Goal: Task Accomplishment & Management: Manage account settings

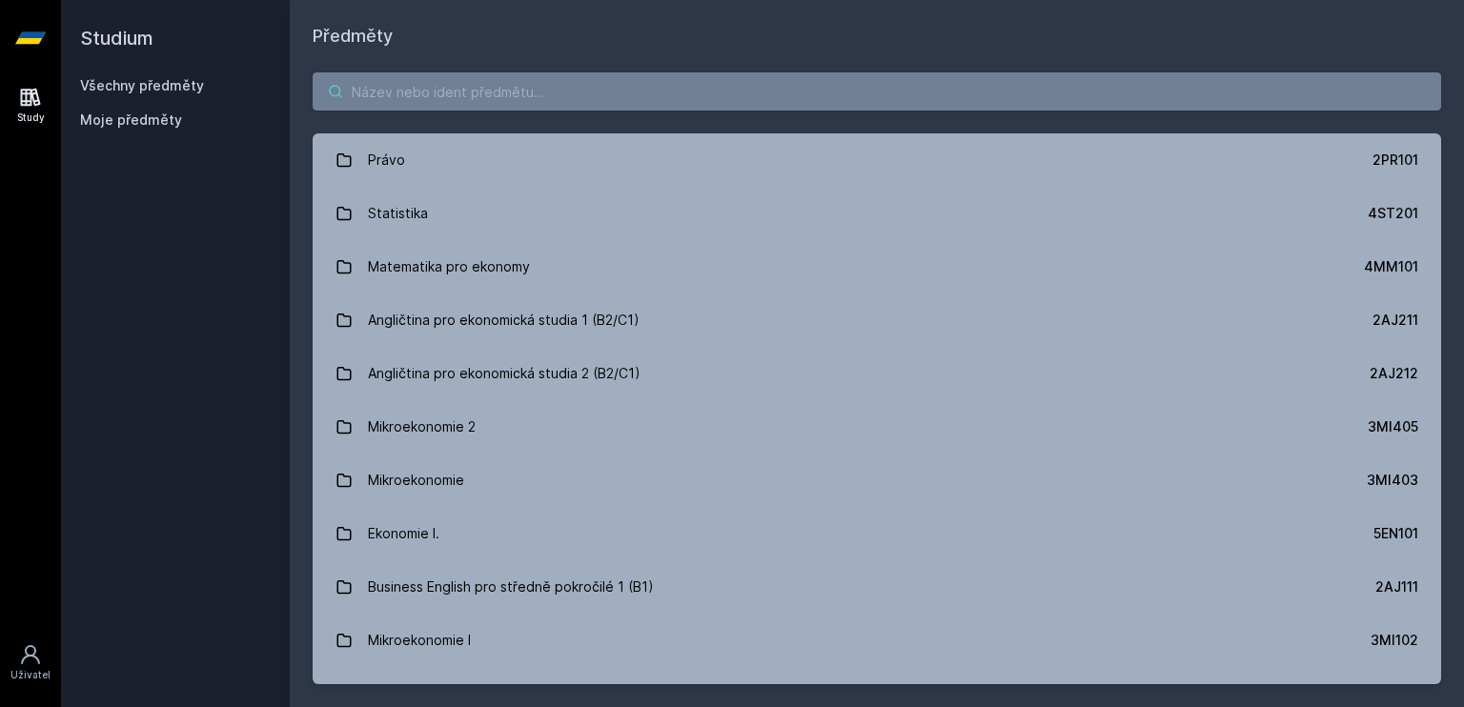
click at [481, 98] on input "search" at bounding box center [877, 91] width 1128 height 38
paste input "1MU305 Manažerské účetnictví I."
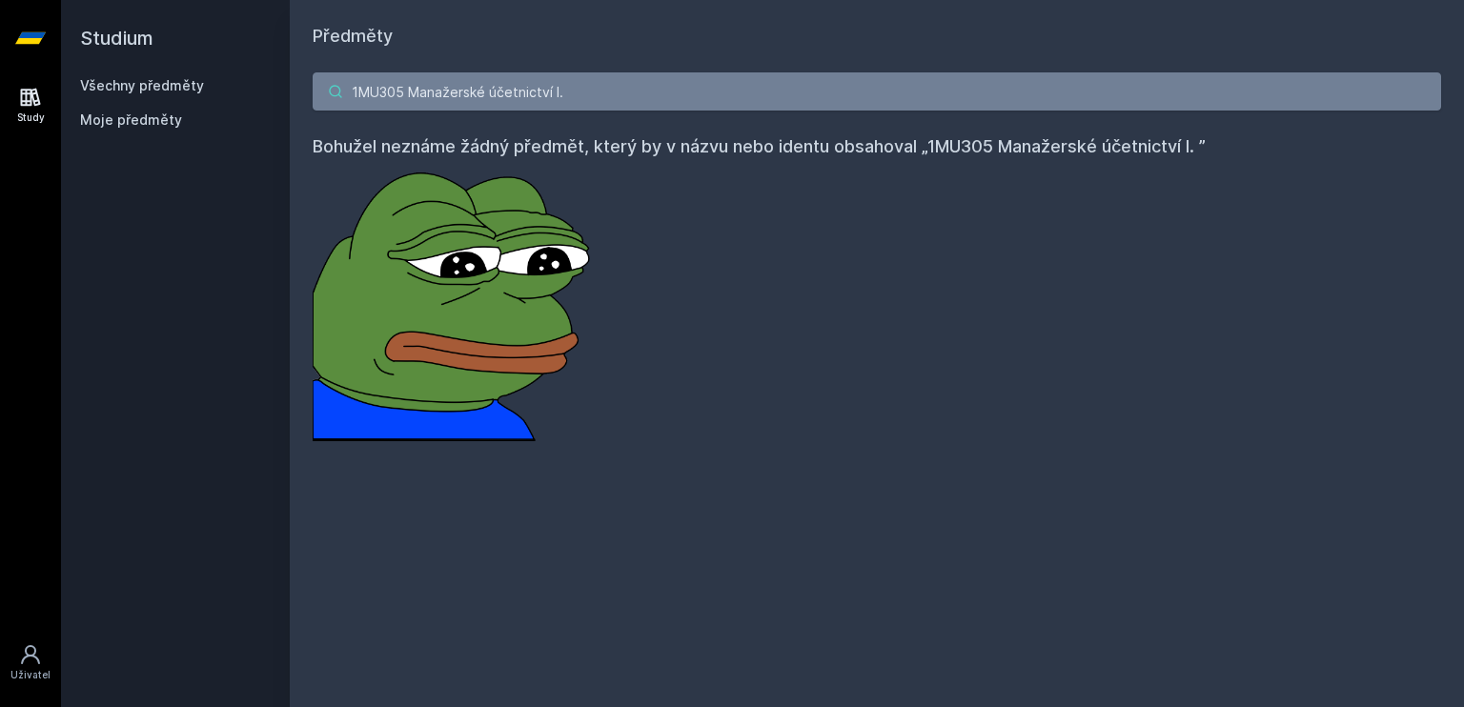
drag, startPoint x: 405, startPoint y: 88, endPoint x: 622, endPoint y: 89, distance: 217.3
click at [622, 89] on input "1MU305 Manažerské účetnictví I." at bounding box center [877, 91] width 1128 height 38
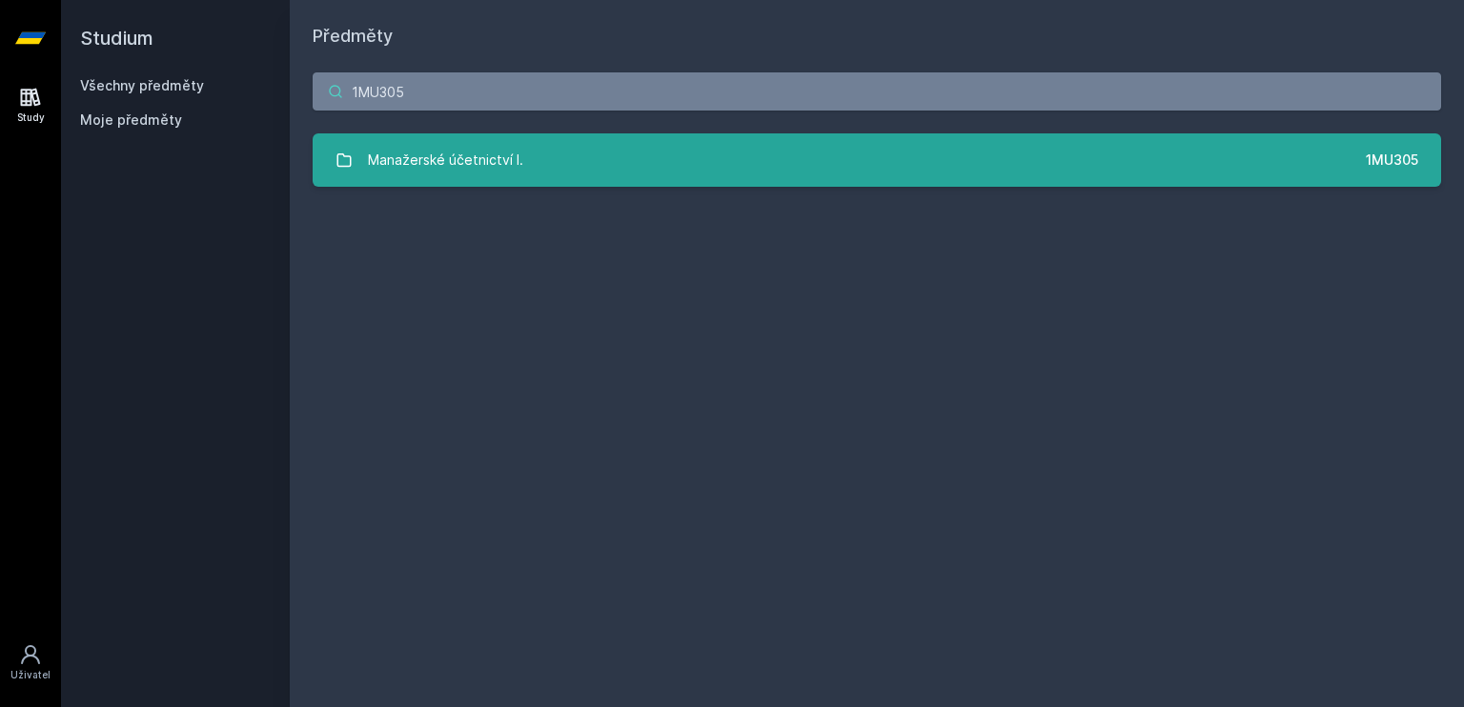
type input "1MU305"
click at [695, 159] on link "Manažerské účetnictví I. 1MU305" at bounding box center [877, 159] width 1128 height 53
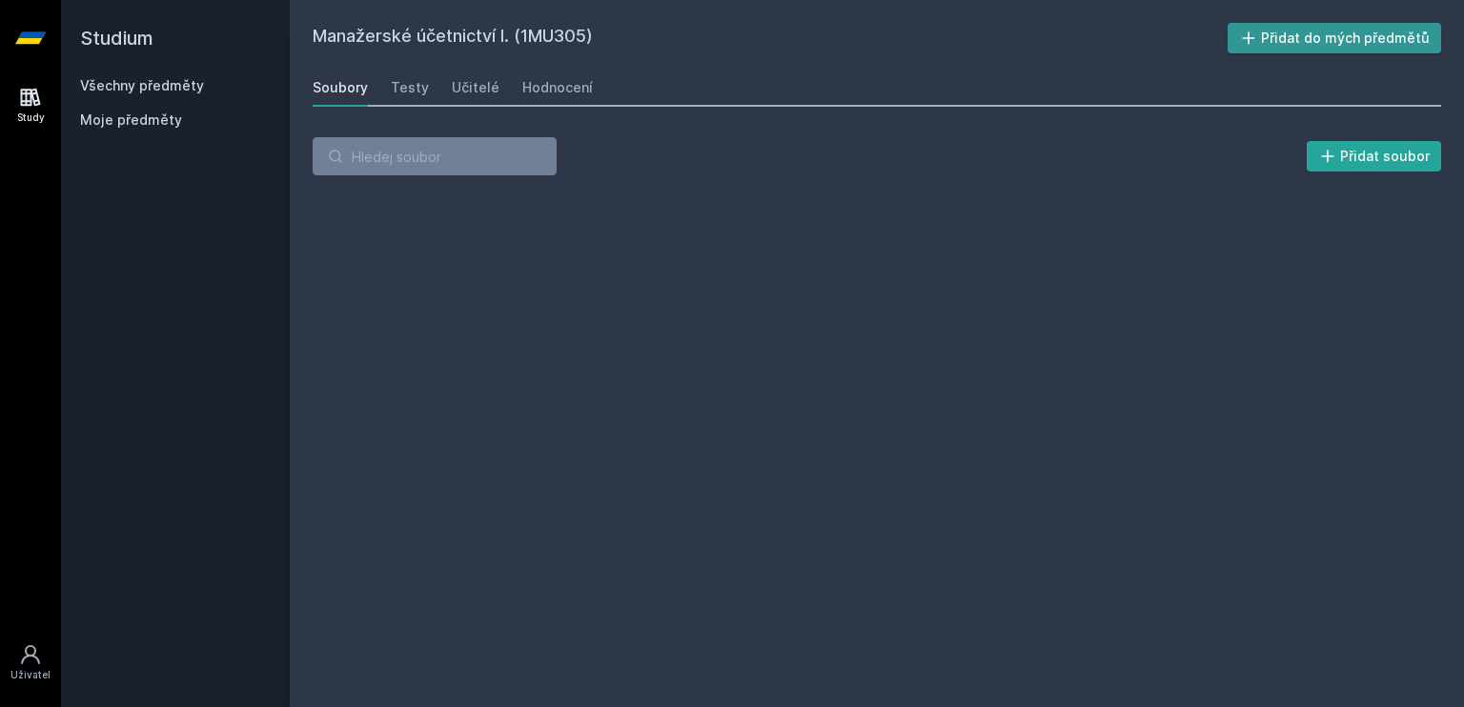
click at [1300, 32] on button "Přidat do mých předmětů" at bounding box center [1334, 38] width 214 height 30
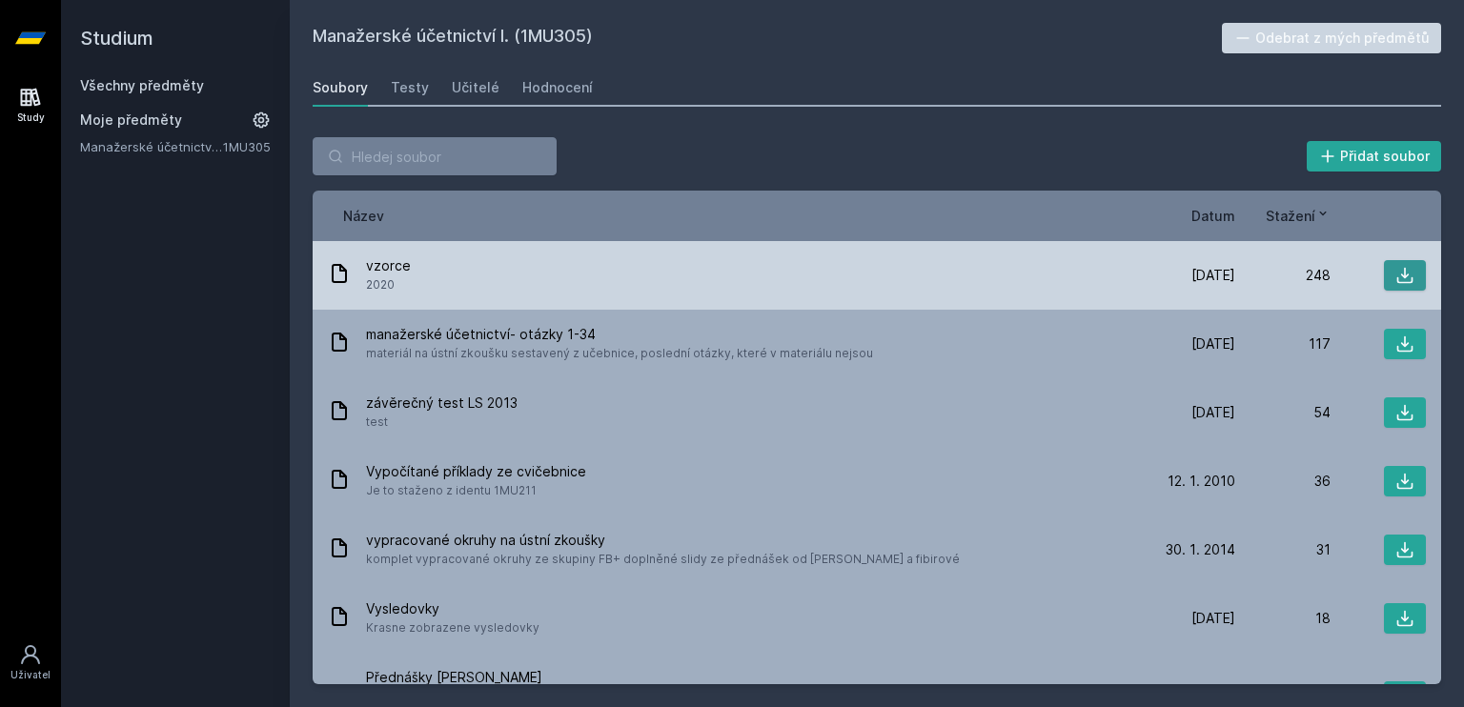
click at [1395, 272] on icon at bounding box center [1404, 275] width 19 height 19
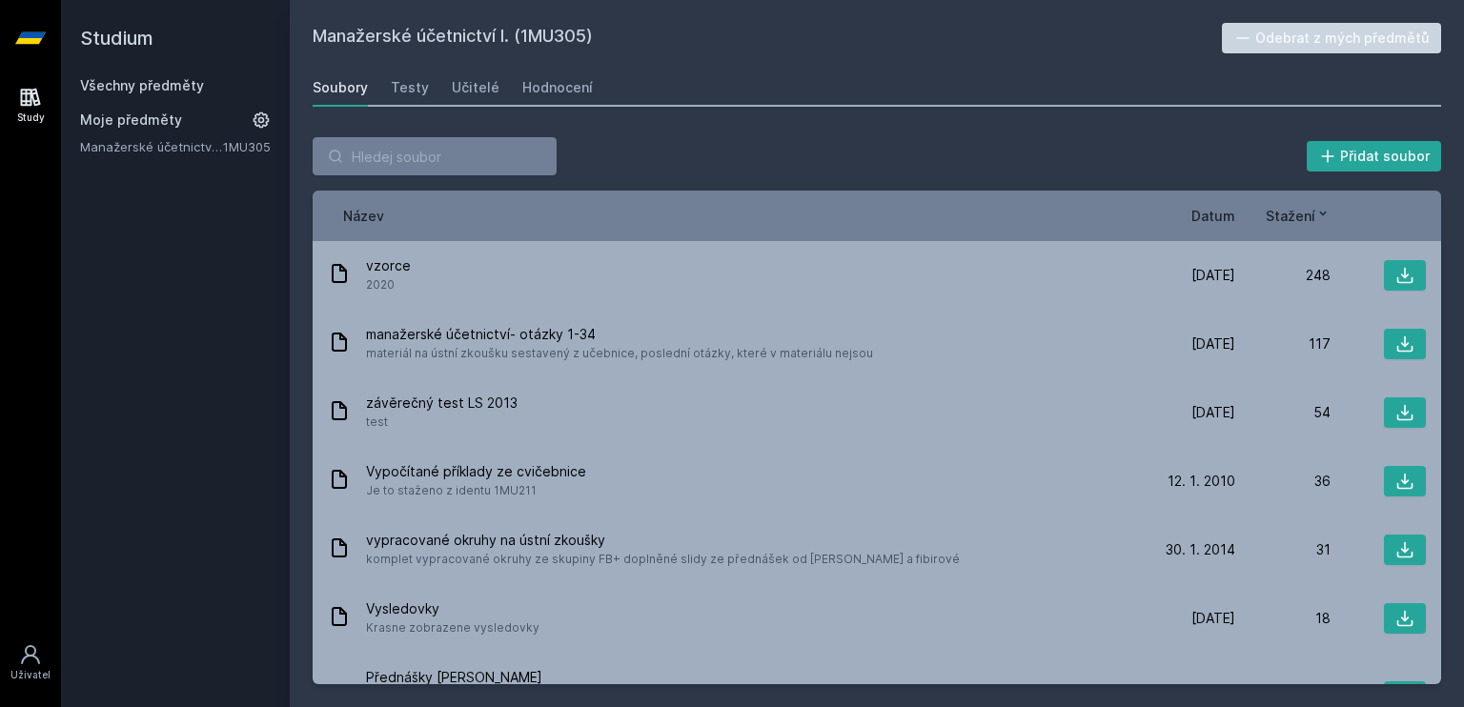
click at [1211, 206] on span "Datum" at bounding box center [1213, 216] width 44 height 20
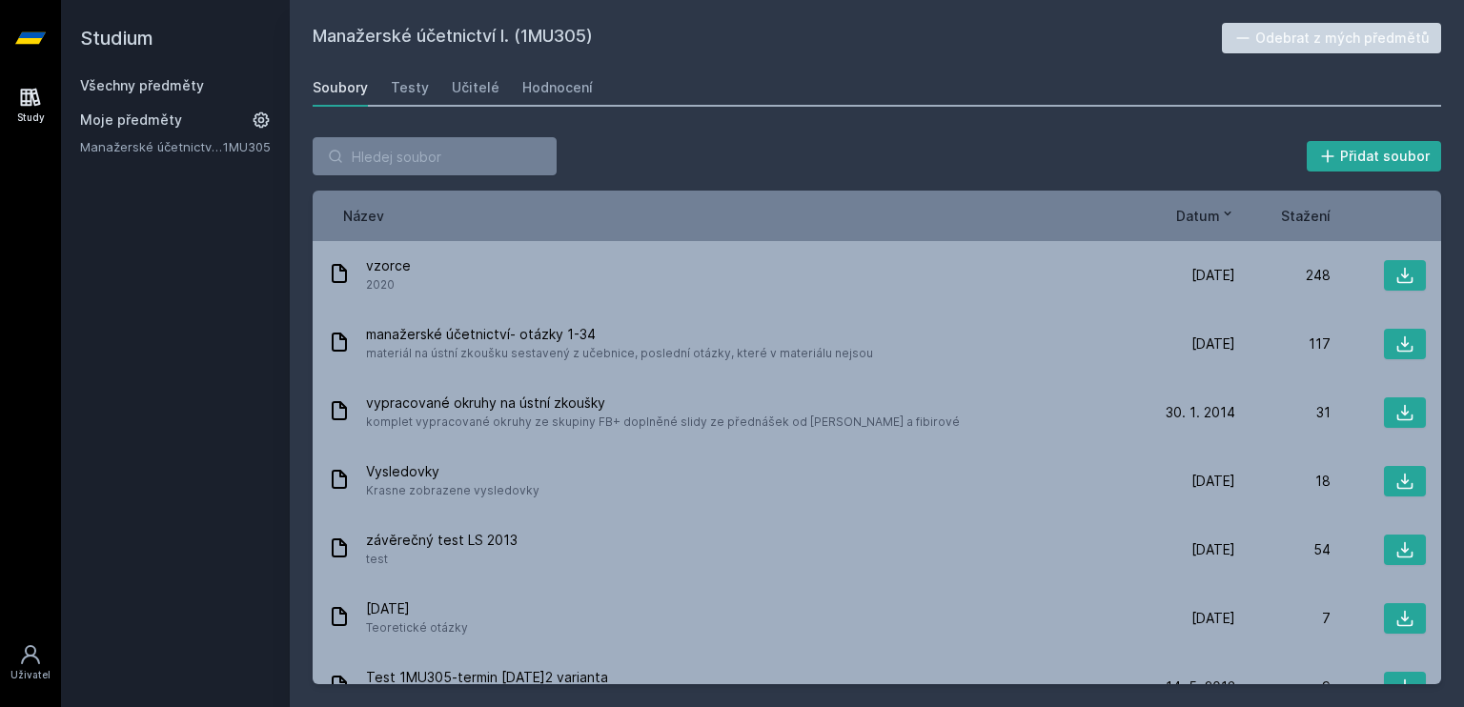
click at [1211, 206] on span "Datum" at bounding box center [1198, 216] width 44 height 20
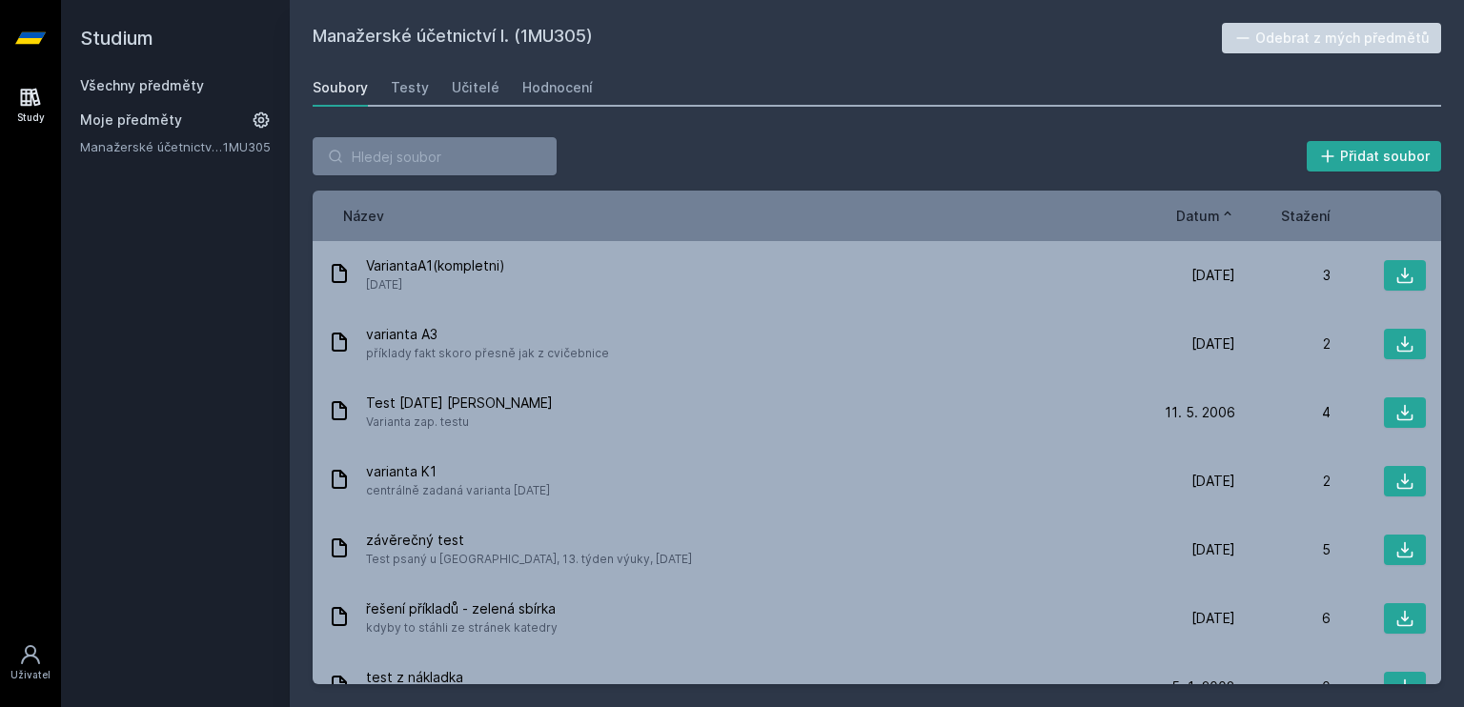
click at [1211, 206] on span "Datum" at bounding box center [1198, 216] width 44 height 20
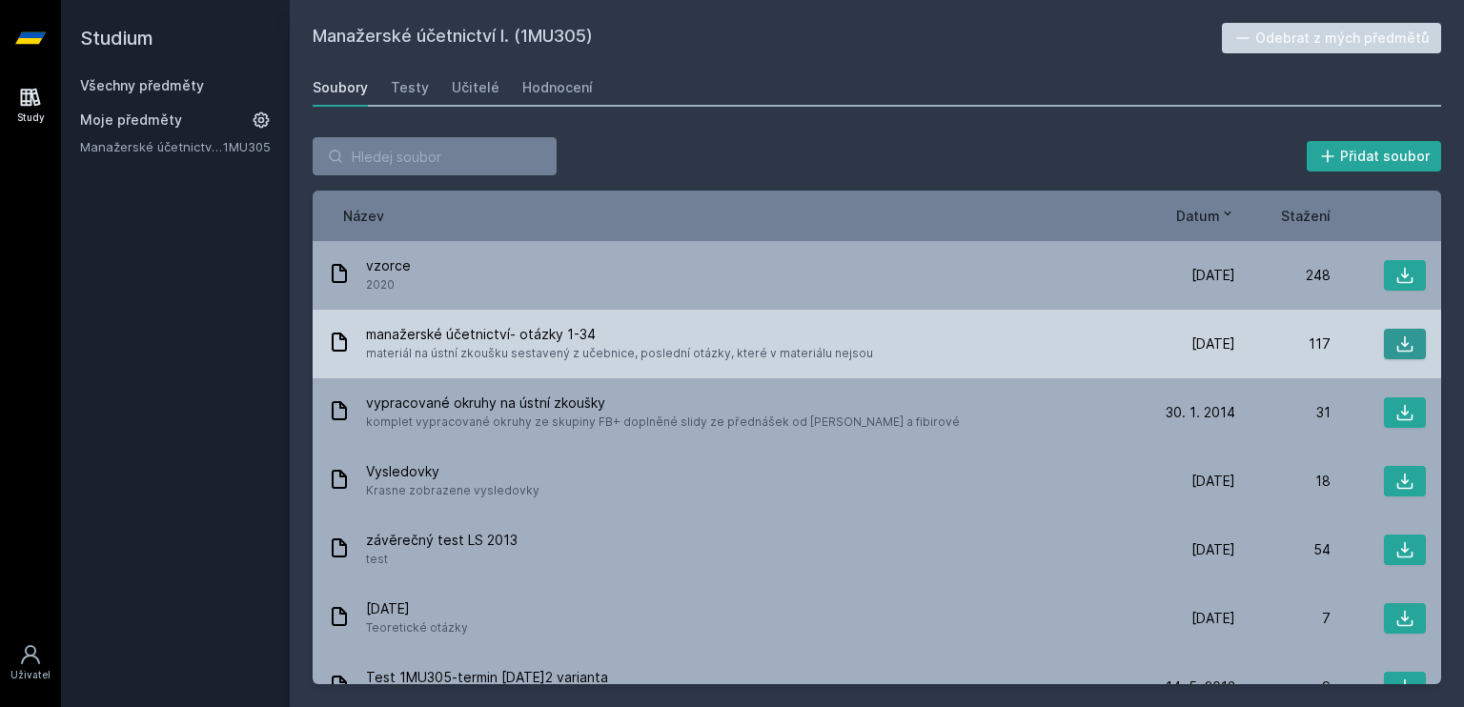
click at [1403, 338] on icon at bounding box center [1404, 343] width 19 height 19
